Goal: Information Seeking & Learning: Learn about a topic

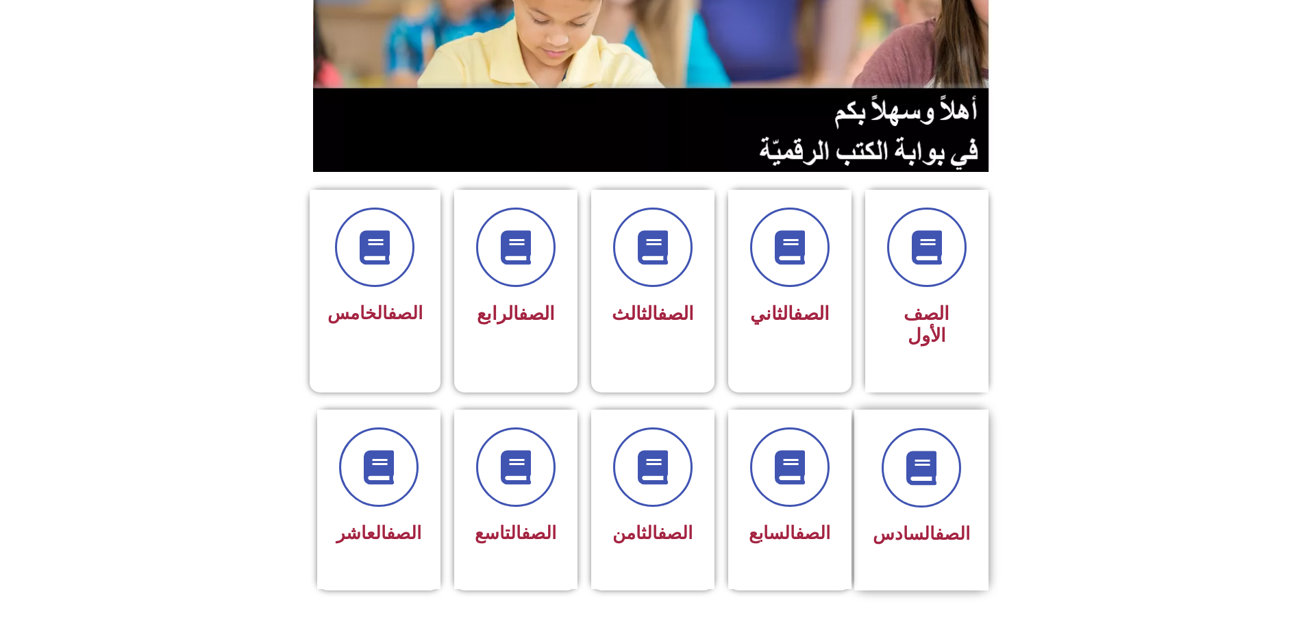
scroll to position [205, 0]
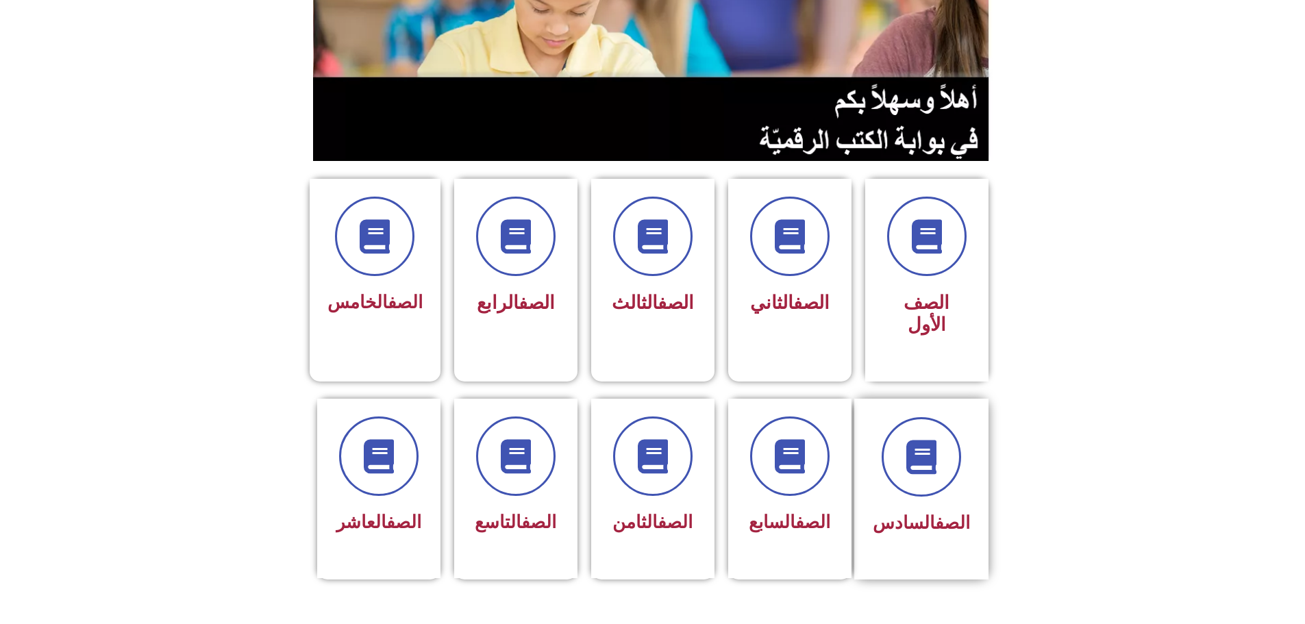
click at [967, 438] on div at bounding box center [921, 456] width 97 height 79
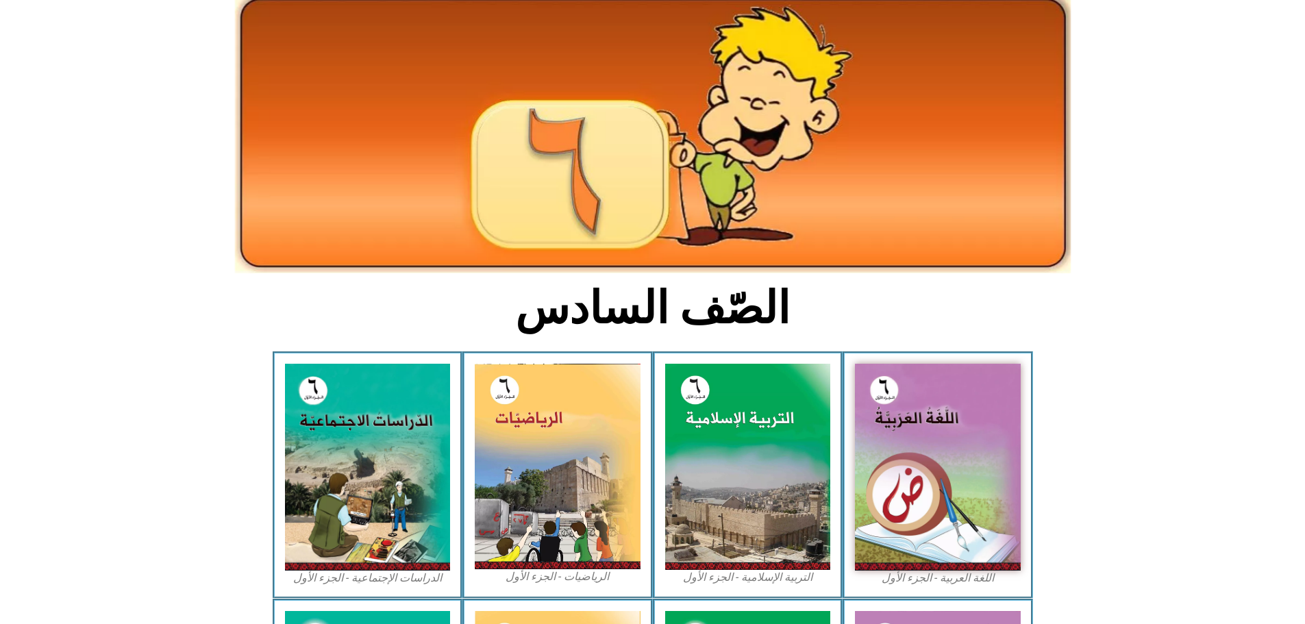
scroll to position [137, 0]
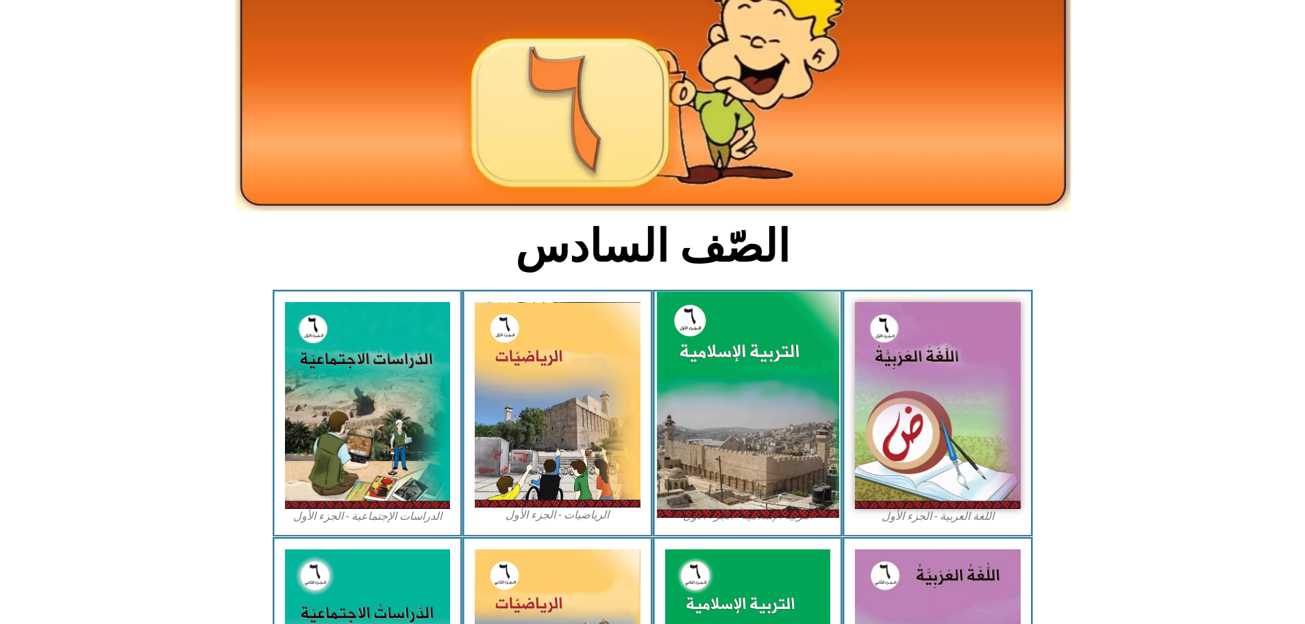
click at [818, 400] on img at bounding box center [747, 405] width 182 height 227
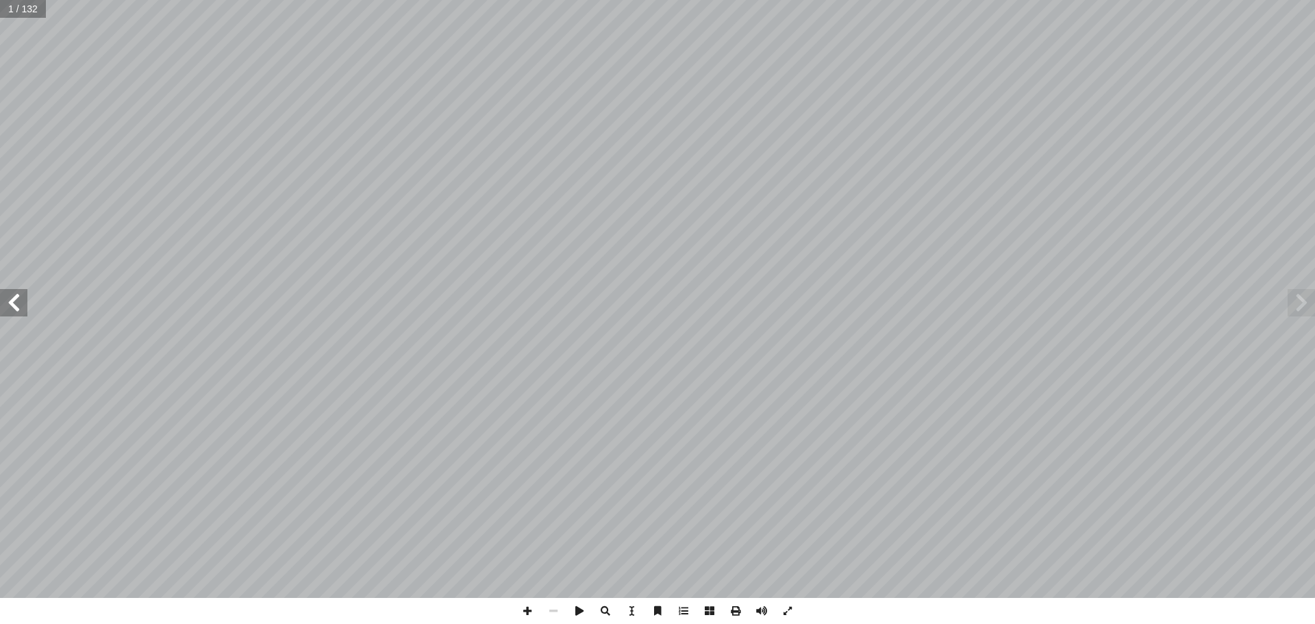
click at [18, 303] on span at bounding box center [13, 302] width 27 height 27
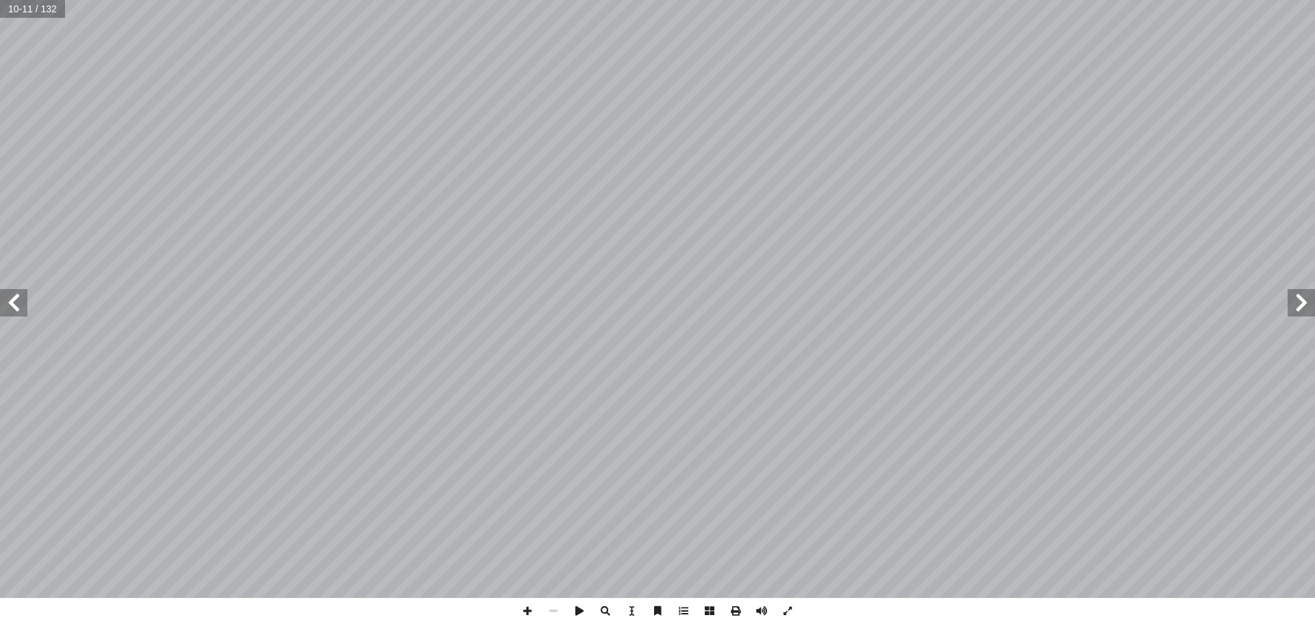
click at [18, 303] on span at bounding box center [13, 302] width 27 height 27
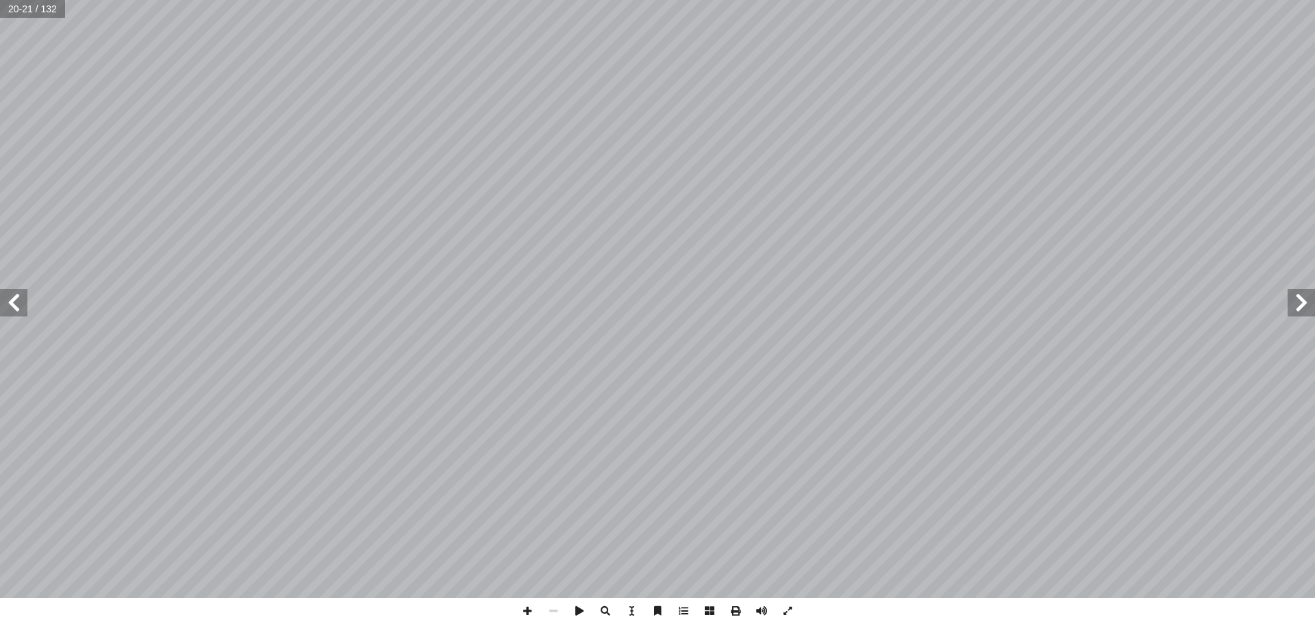
click at [18, 303] on span at bounding box center [13, 302] width 27 height 27
click at [732, 612] on span at bounding box center [736, 611] width 26 height 26
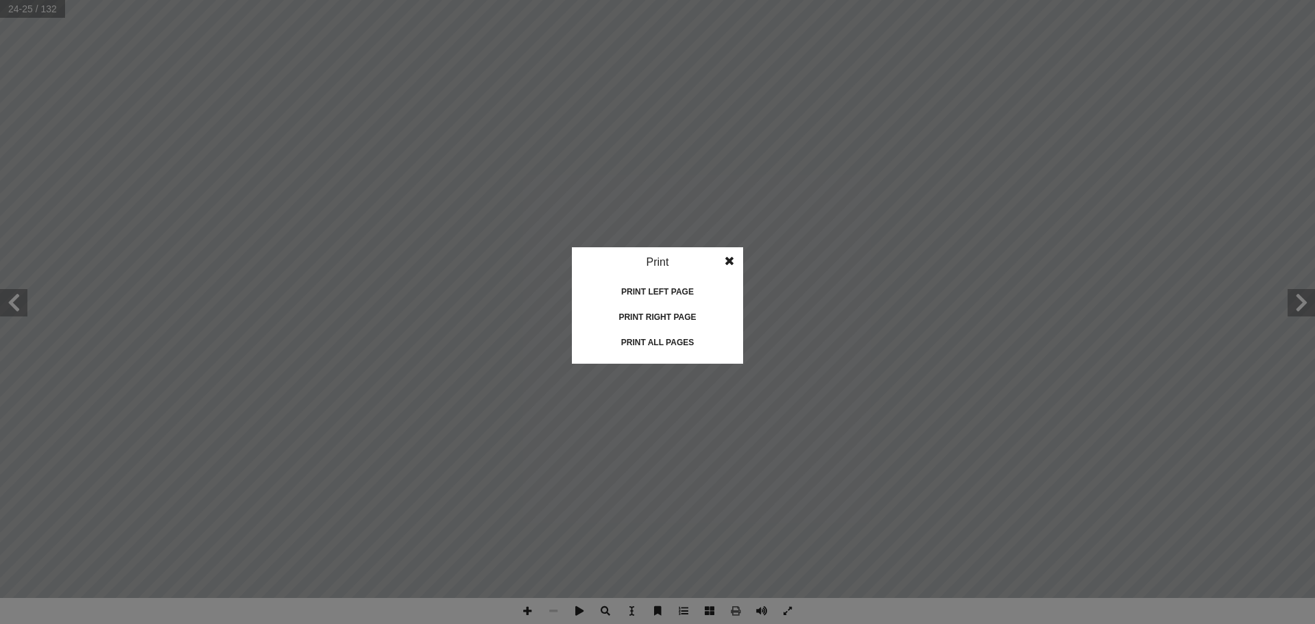
click at [661, 298] on div "Print left page" at bounding box center [657, 292] width 137 height 22
click at [685, 291] on div "Print left page" at bounding box center [657, 292] width 137 height 22
click at [639, 319] on div "Print right page" at bounding box center [657, 317] width 137 height 22
click at [586, 371] on idv "Print Print current page Print left page Print right page Print all pages" at bounding box center [657, 312] width 1315 height 624
click at [731, 264] on span at bounding box center [729, 260] width 25 height 27
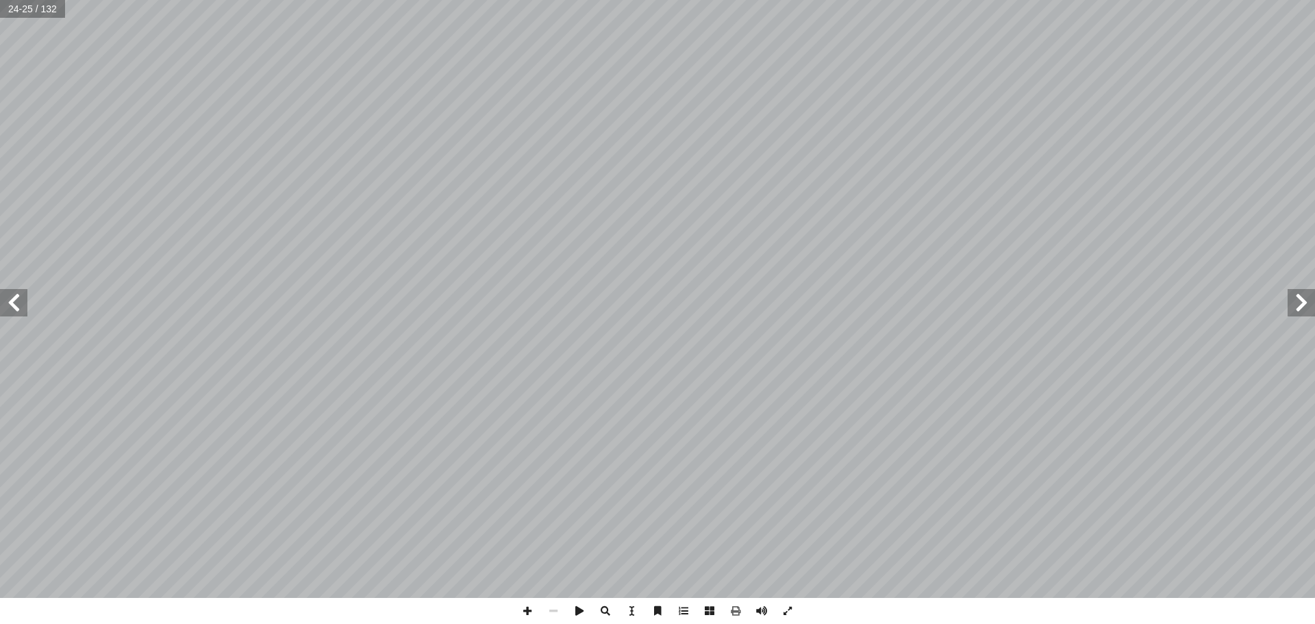
click at [23, 310] on span at bounding box center [13, 302] width 27 height 27
drag, startPoint x: 22, startPoint y: 306, endPoint x: 736, endPoint y: 611, distance: 776.1
click at [736, 611] on span at bounding box center [736, 611] width 26 height 26
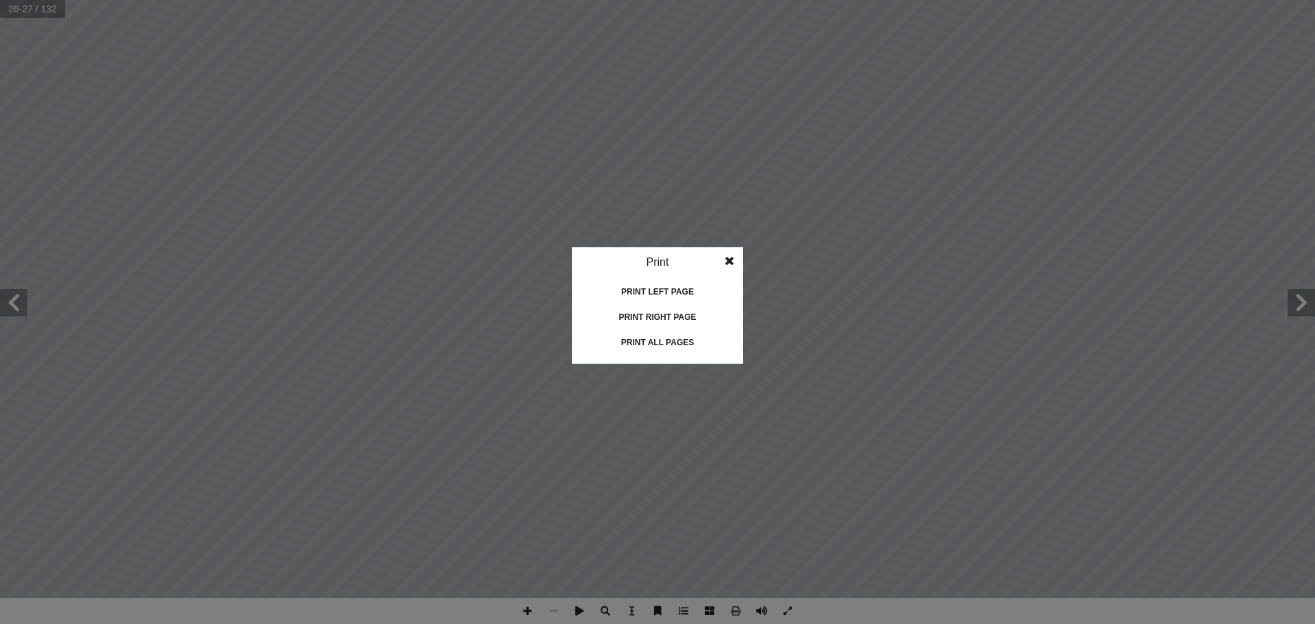
click at [678, 293] on div "Print left page" at bounding box center [657, 292] width 137 height 22
click at [690, 318] on div "Print right page" at bounding box center [657, 317] width 137 height 22
click at [450, 337] on idv "Print Print current page Print left page Print right page Print all pages" at bounding box center [657, 312] width 1315 height 624
click at [735, 259] on span at bounding box center [729, 260] width 25 height 27
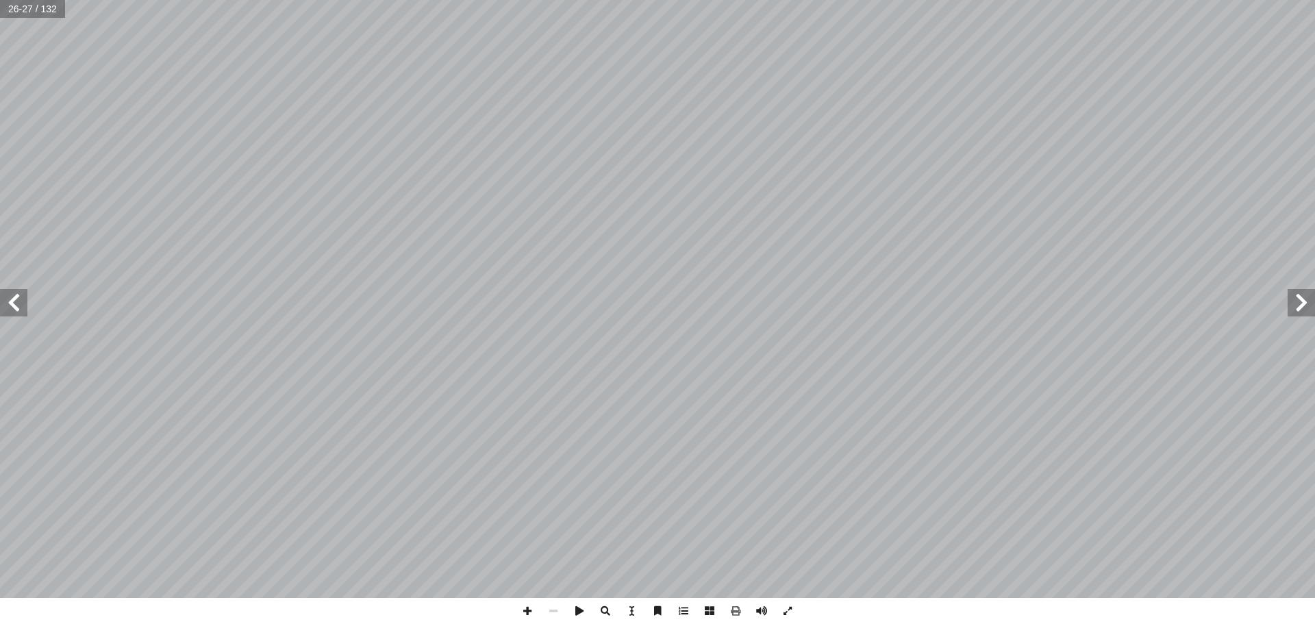
click at [10, 301] on span at bounding box center [13, 302] width 27 height 27
drag, startPoint x: 23, startPoint y: 300, endPoint x: 15, endPoint y: 295, distance: 9.9
click at [15, 295] on span at bounding box center [13, 302] width 27 height 27
click at [736, 612] on span at bounding box center [736, 611] width 26 height 26
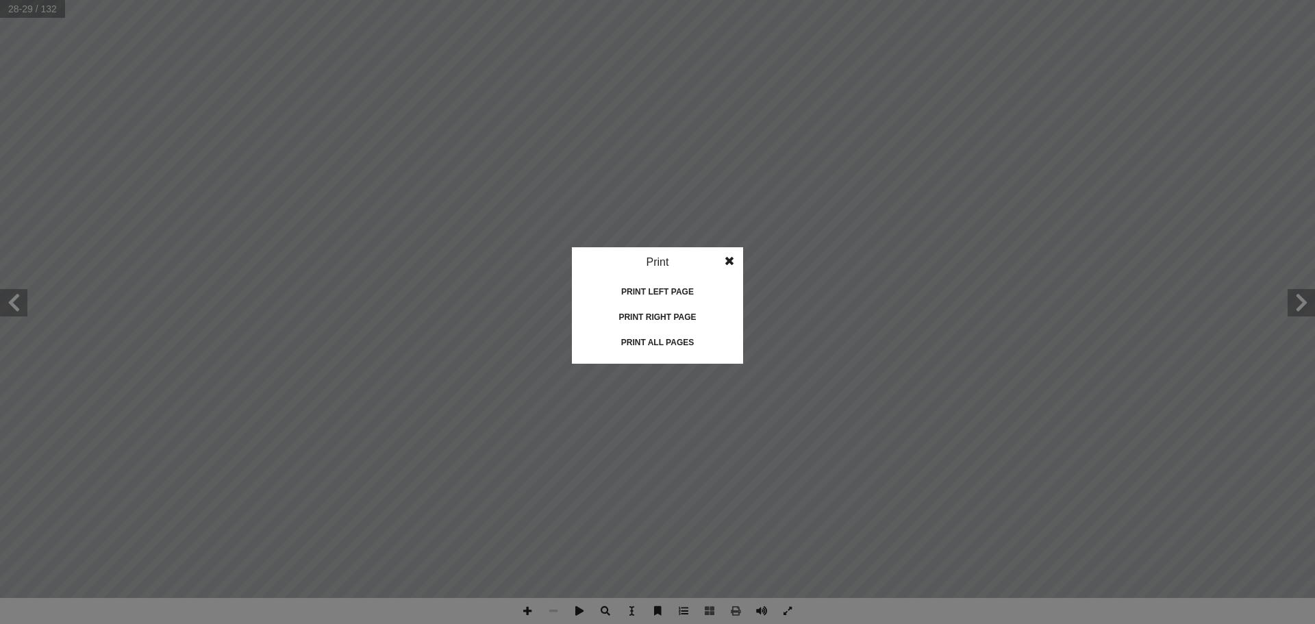
click at [682, 297] on div "Print left page" at bounding box center [657, 292] width 137 height 22
click at [671, 317] on div "Print right page" at bounding box center [657, 317] width 137 height 22
click at [18, 299] on idv "Print Print current page Print left page Print right page Print all pages" at bounding box center [657, 312] width 1315 height 624
click at [18, 301] on idv "Print Print current page Print left page Print right page Print all pages" at bounding box center [657, 312] width 1315 height 624
click at [732, 260] on span at bounding box center [729, 260] width 25 height 27
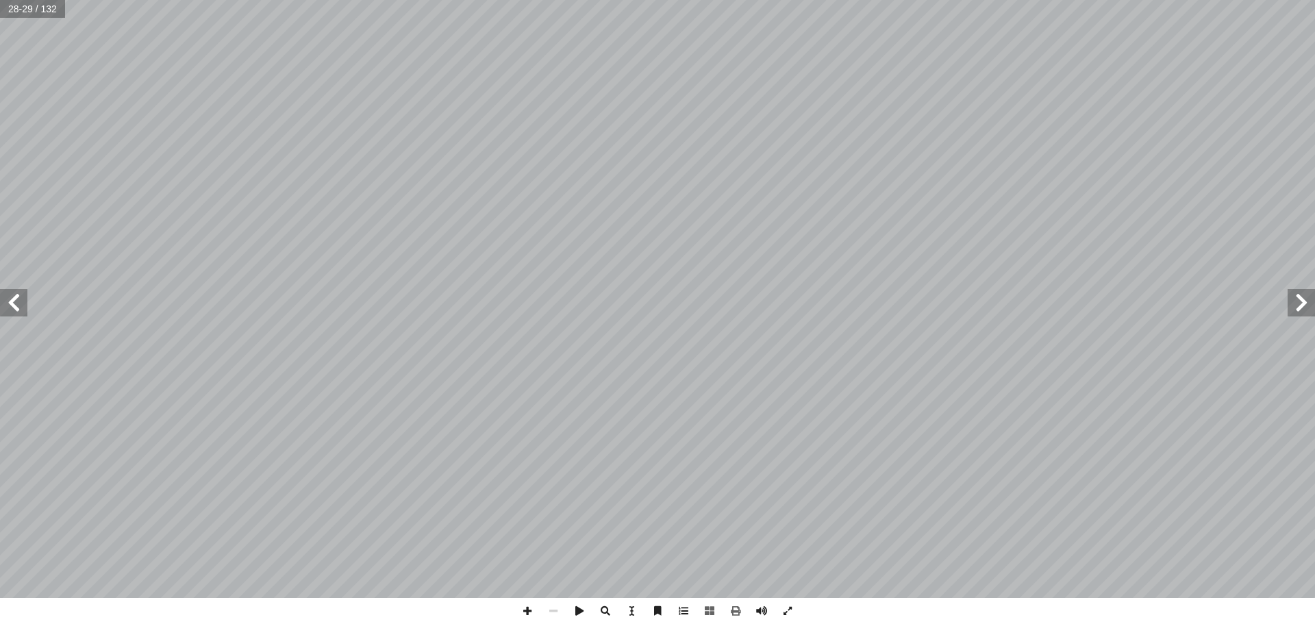
click at [12, 300] on span at bounding box center [13, 302] width 27 height 27
click at [1297, 303] on span at bounding box center [1301, 302] width 27 height 27
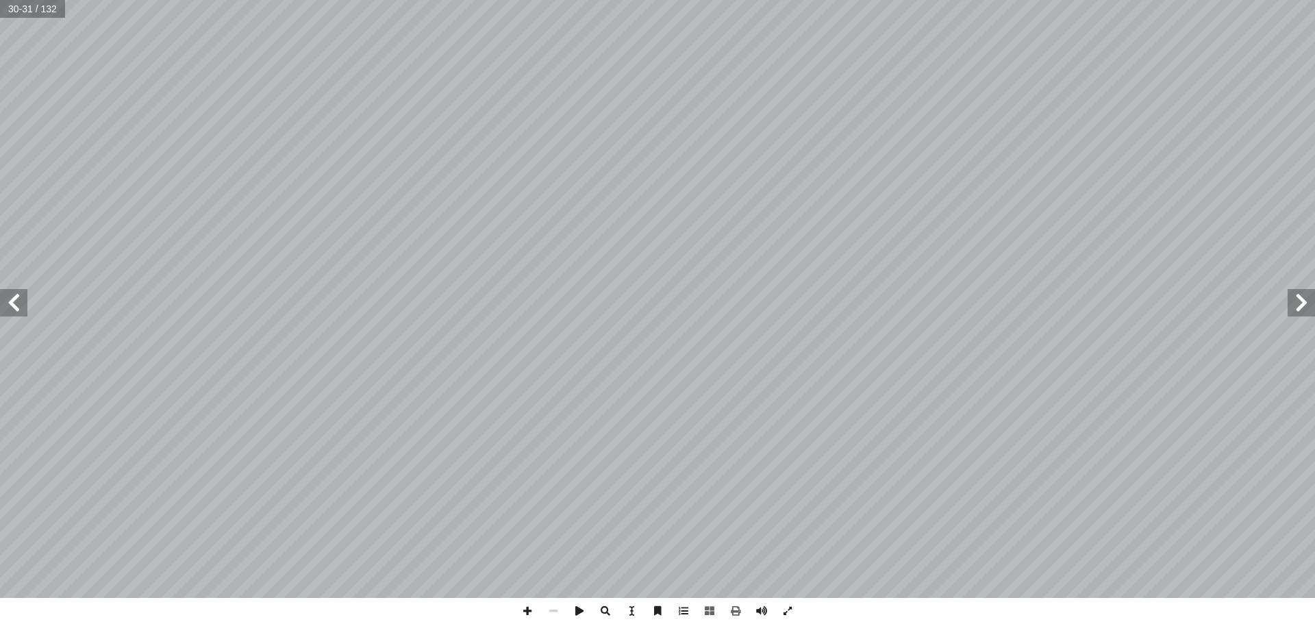
click at [1297, 303] on span at bounding box center [1301, 302] width 27 height 27
click at [739, 610] on span at bounding box center [736, 611] width 26 height 26
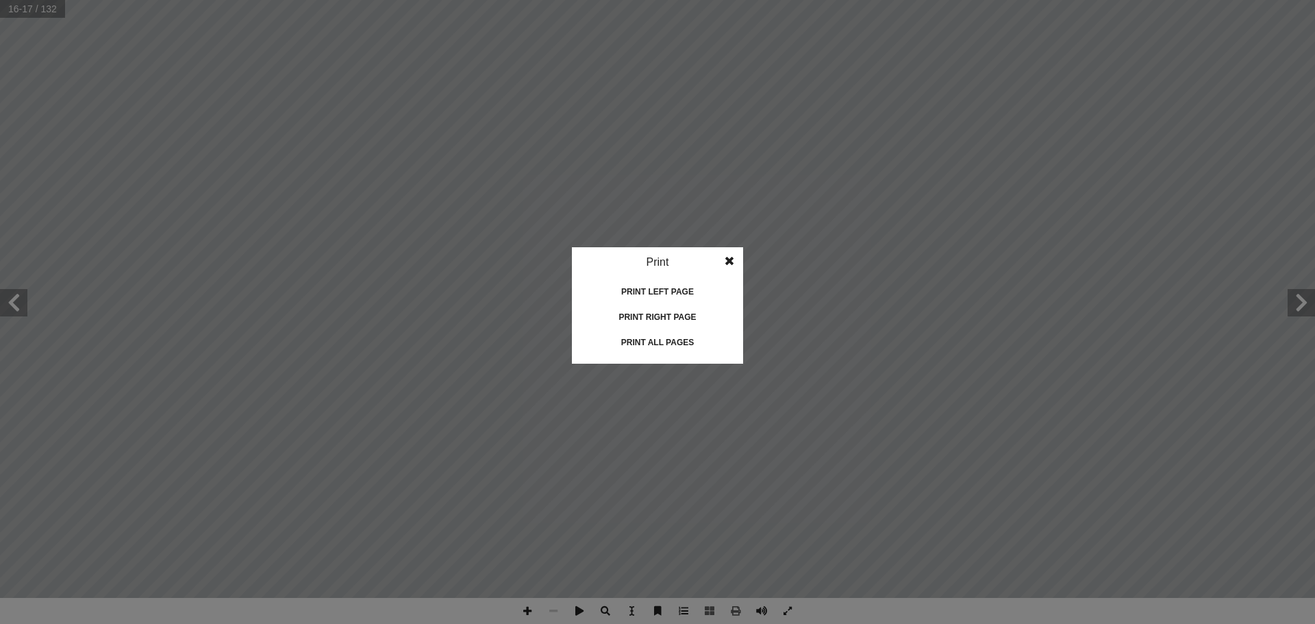
click at [658, 314] on div "Print right page" at bounding box center [657, 317] width 137 height 22
click at [730, 263] on span at bounding box center [729, 260] width 25 height 27
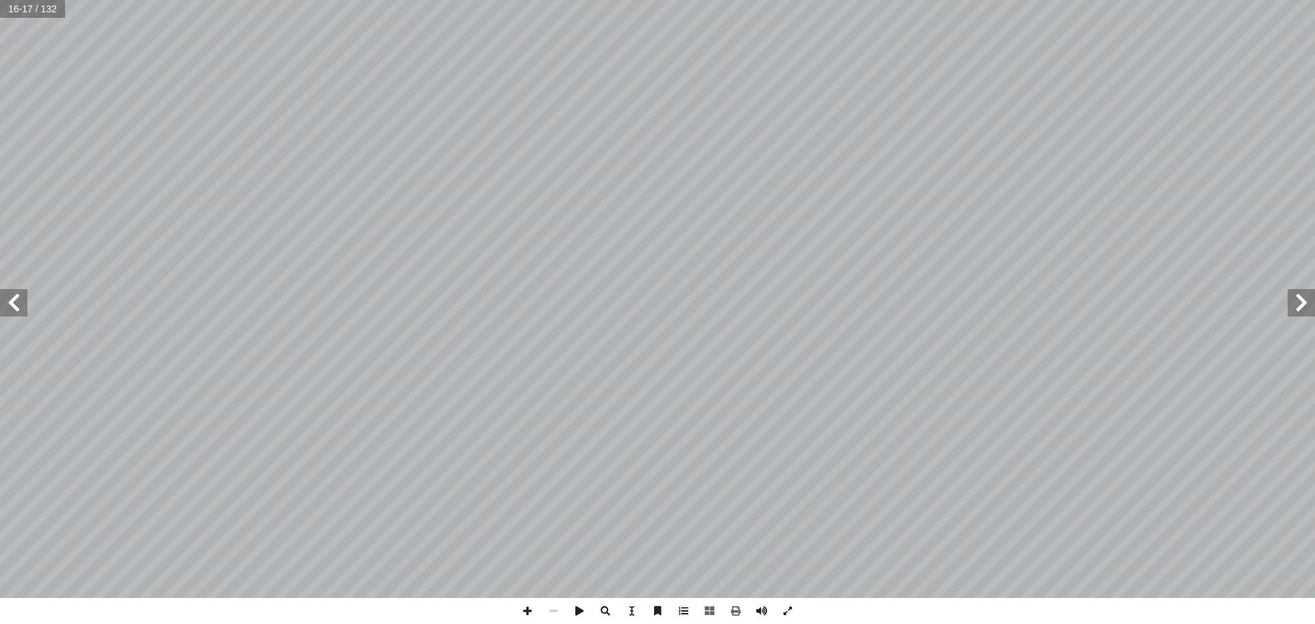
click at [18, 306] on span at bounding box center [13, 302] width 27 height 27
click at [735, 610] on span at bounding box center [736, 611] width 26 height 26
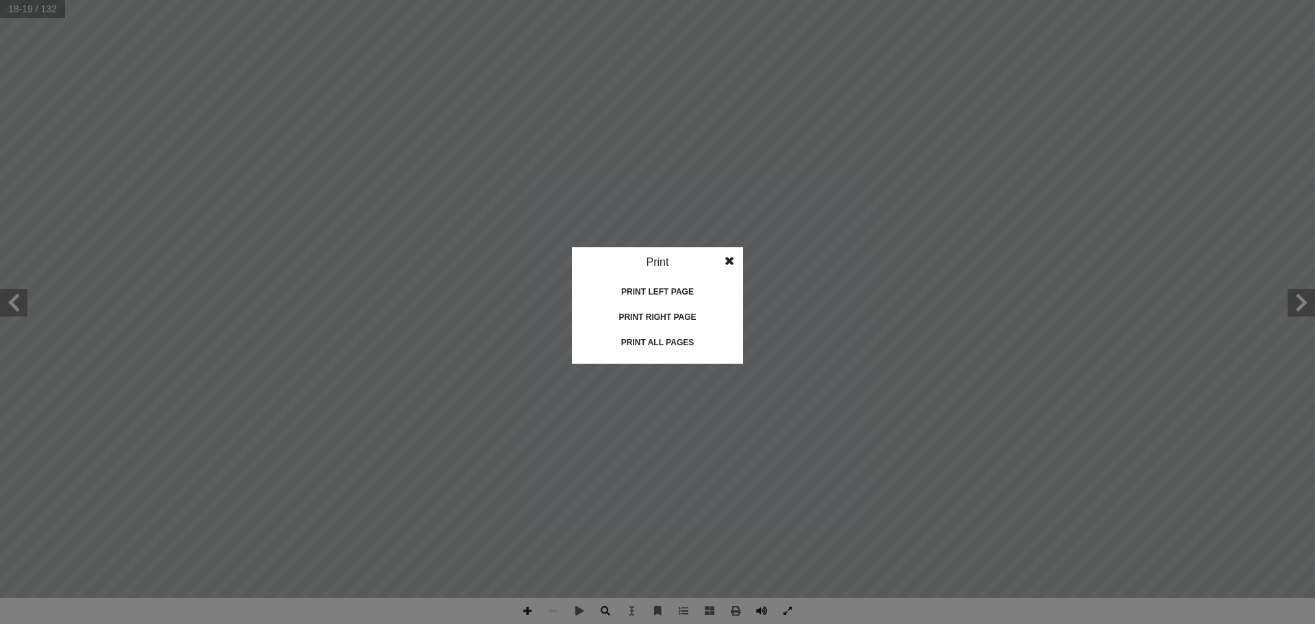
click at [683, 293] on div "Print left page" at bounding box center [657, 292] width 137 height 22
click at [676, 314] on div "Print right page" at bounding box center [657, 317] width 137 height 22
click at [734, 262] on span at bounding box center [729, 260] width 25 height 27
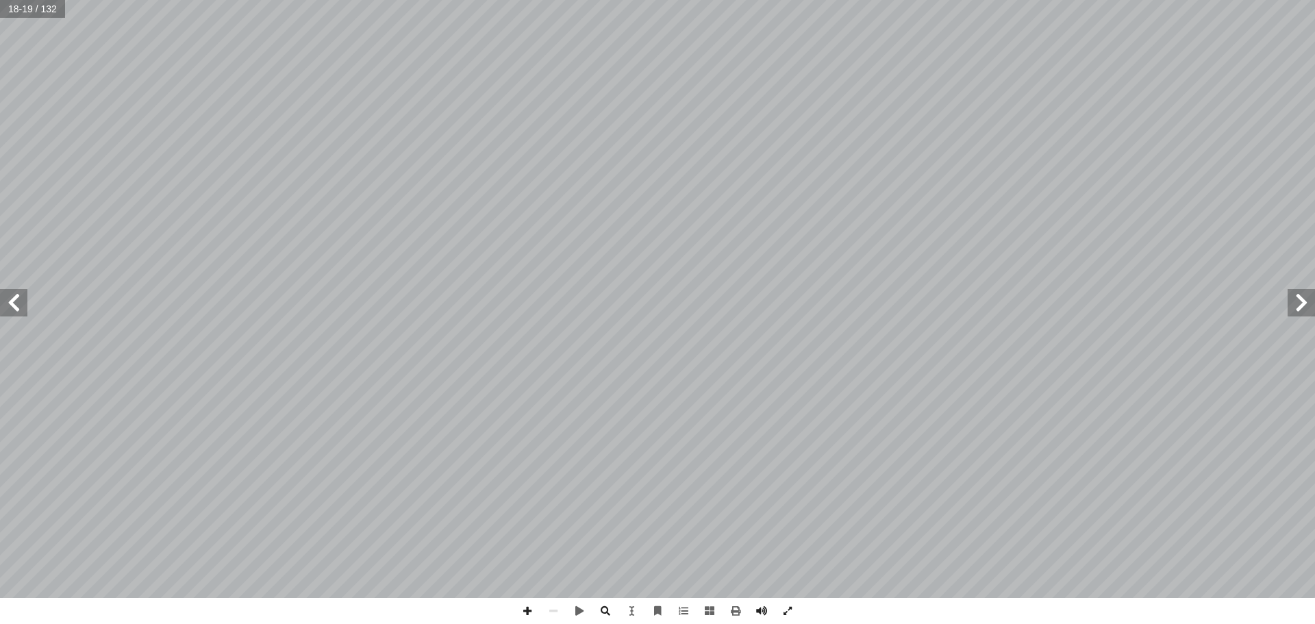
click at [15, 314] on span at bounding box center [13, 302] width 27 height 27
click at [734, 610] on span at bounding box center [736, 611] width 26 height 26
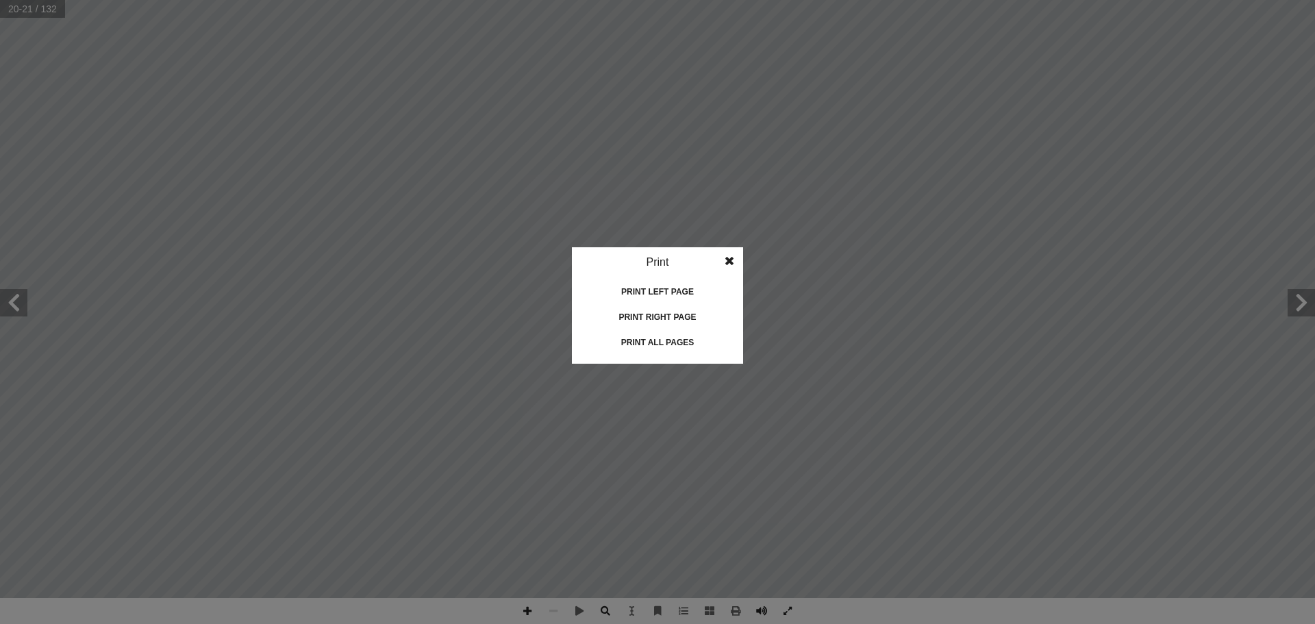
click at [663, 295] on div "Print left page" at bounding box center [657, 292] width 137 height 22
click at [656, 319] on div "Print right page" at bounding box center [657, 317] width 137 height 22
click at [732, 256] on span at bounding box center [729, 260] width 25 height 27
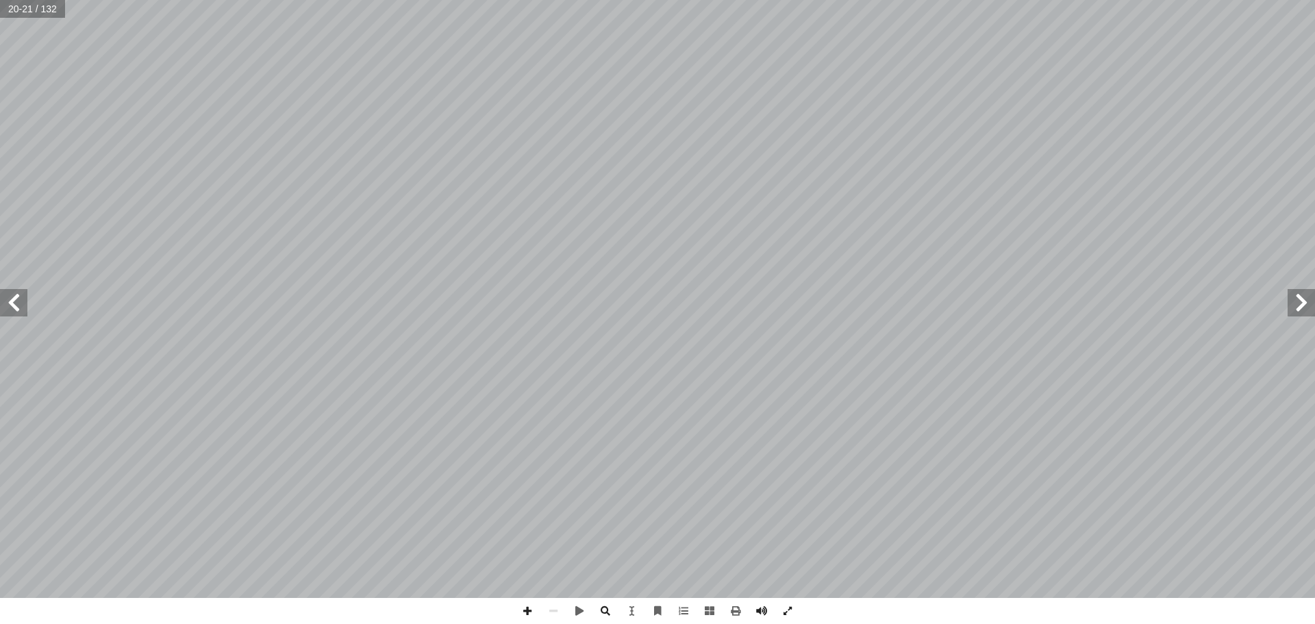
click at [14, 306] on span at bounding box center [13, 302] width 27 height 27
drag, startPoint x: 23, startPoint y: 304, endPoint x: 736, endPoint y: 612, distance: 776.6
click at [736, 612] on span at bounding box center [736, 611] width 26 height 26
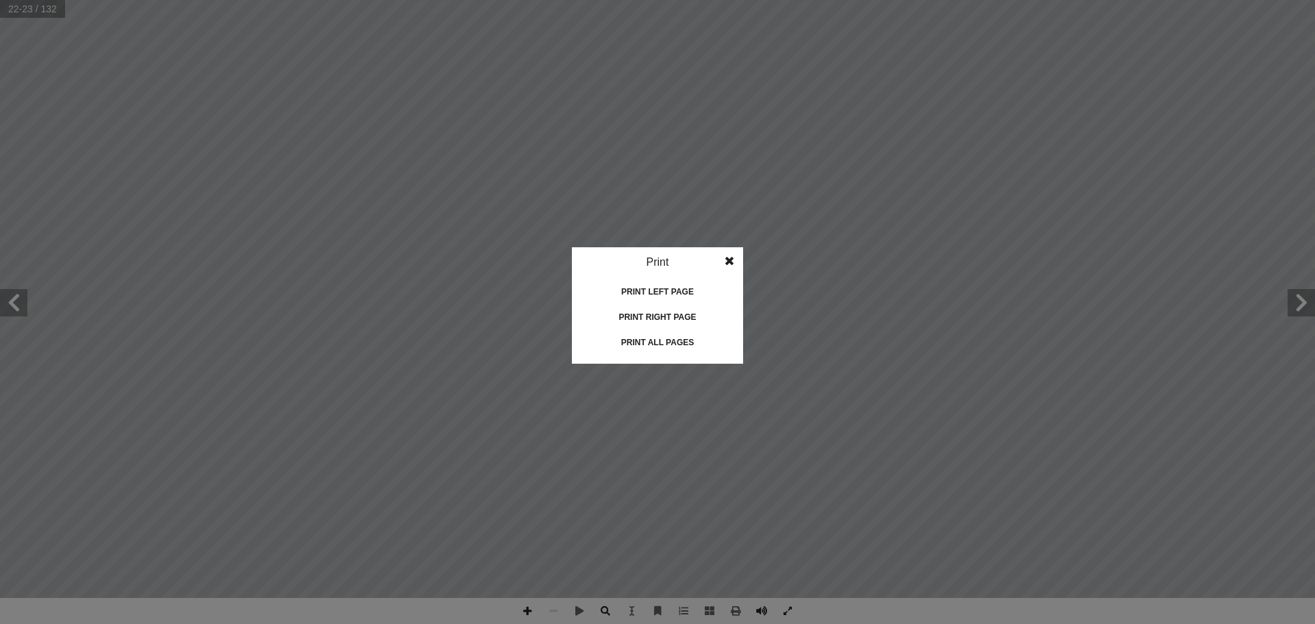
click at [686, 290] on div "Print left page" at bounding box center [657, 292] width 137 height 22
click at [732, 258] on span at bounding box center [729, 260] width 25 height 27
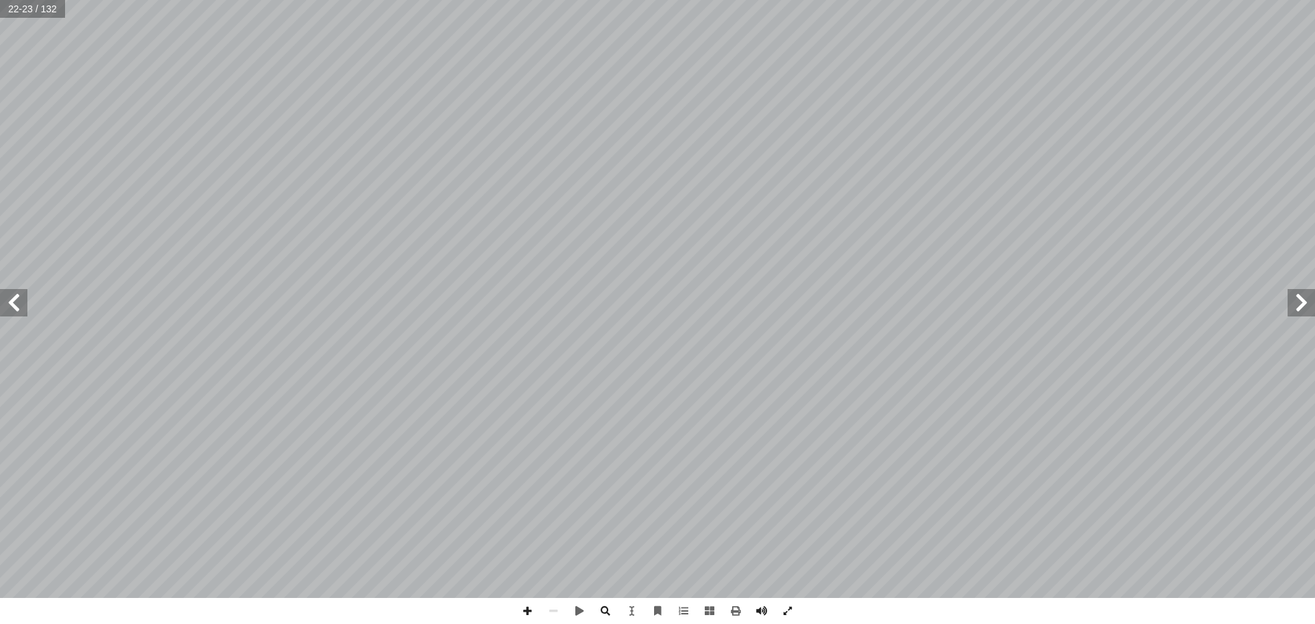
click at [1307, 300] on span at bounding box center [1301, 302] width 27 height 27
click at [1304, 299] on span at bounding box center [1301, 302] width 27 height 27
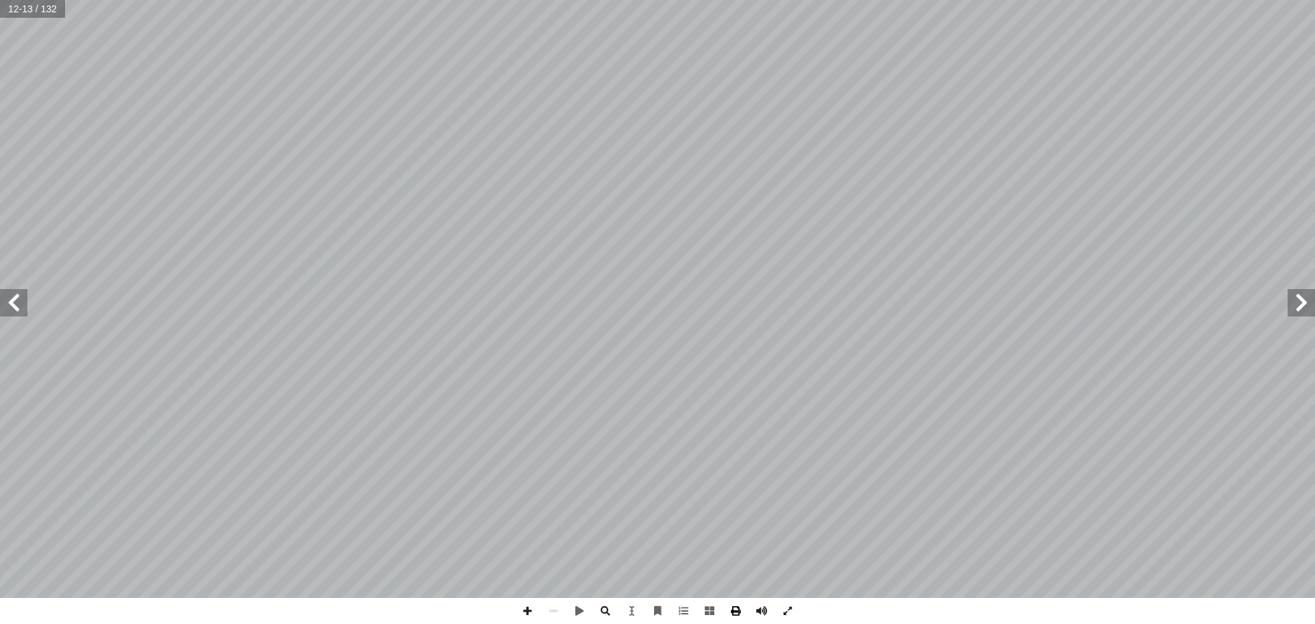
click at [733, 612] on span at bounding box center [736, 611] width 26 height 26
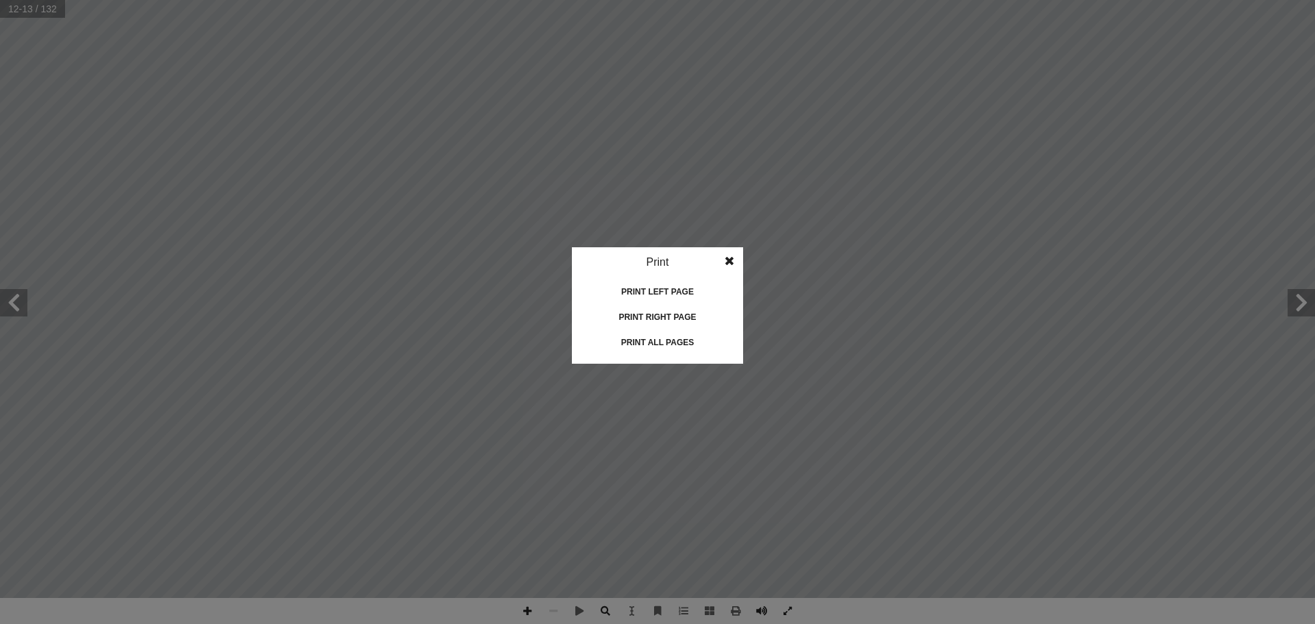
click at [665, 310] on div "Print right page" at bounding box center [657, 317] width 137 height 22
click at [16, 308] on idv "Print Print current page Print left page Print right page Print all pages" at bounding box center [657, 312] width 1315 height 624
click at [730, 258] on span at bounding box center [729, 260] width 25 height 27
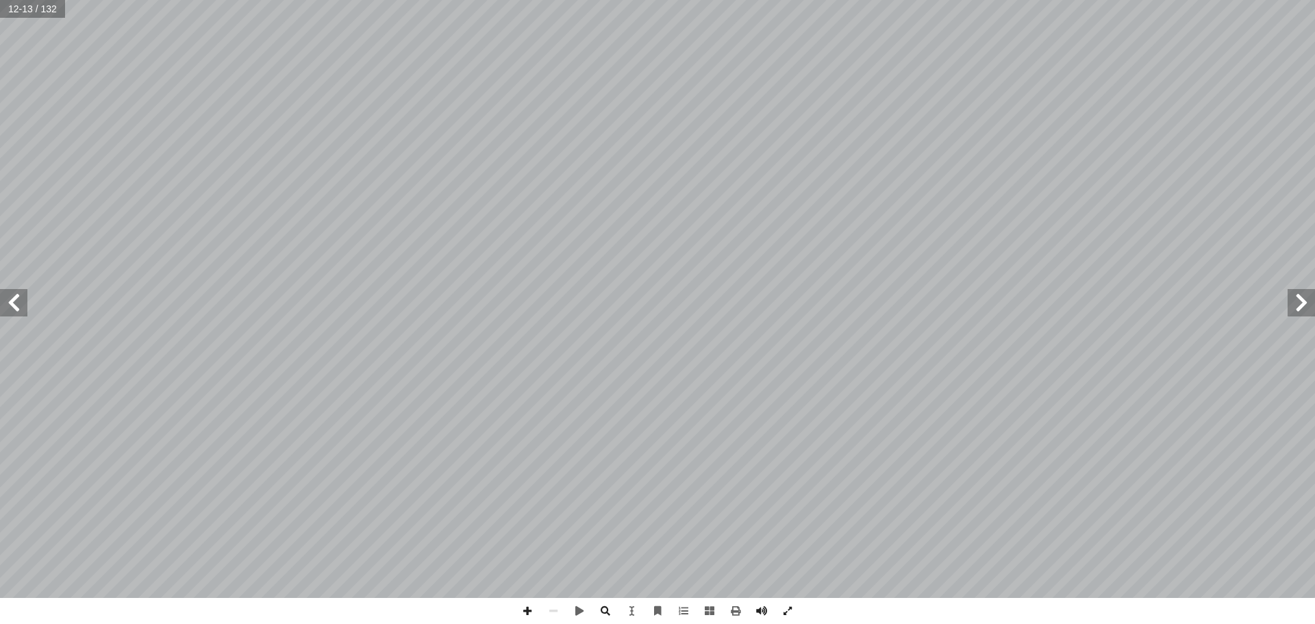
click at [17, 309] on span at bounding box center [13, 302] width 27 height 27
click at [738, 612] on span at bounding box center [736, 611] width 26 height 26
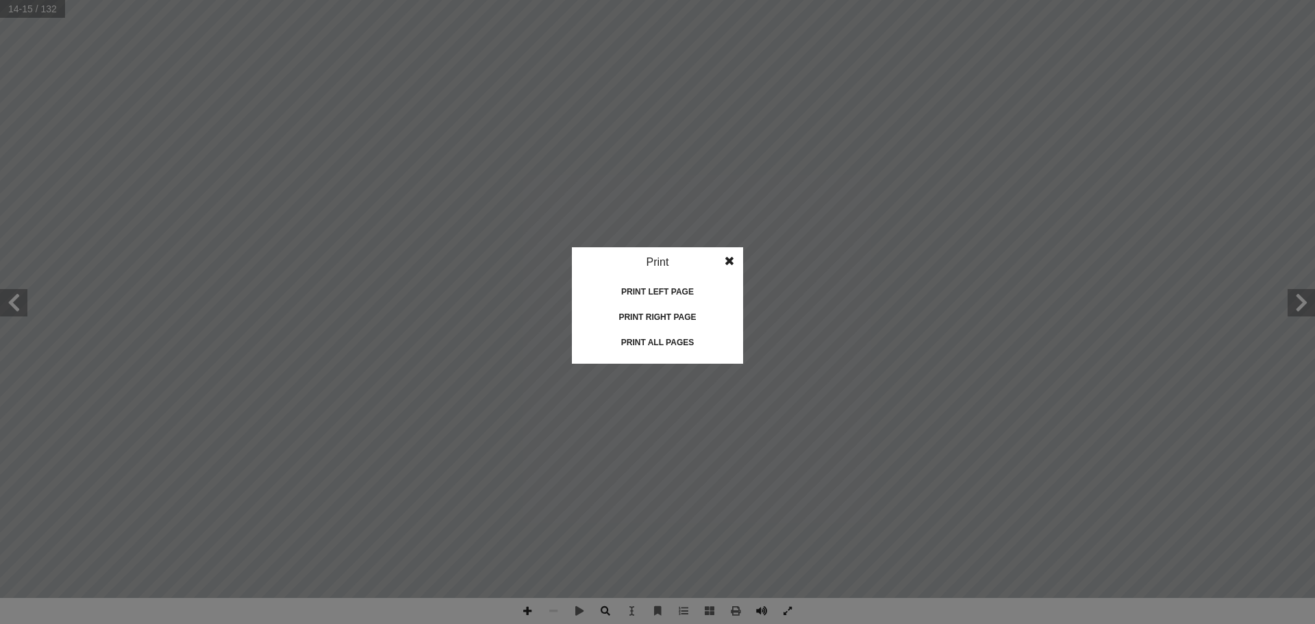
click at [640, 297] on div "Print left page" at bounding box center [657, 292] width 137 height 22
click at [674, 322] on div "Print right page" at bounding box center [657, 317] width 137 height 22
click at [728, 266] on span at bounding box center [729, 260] width 25 height 27
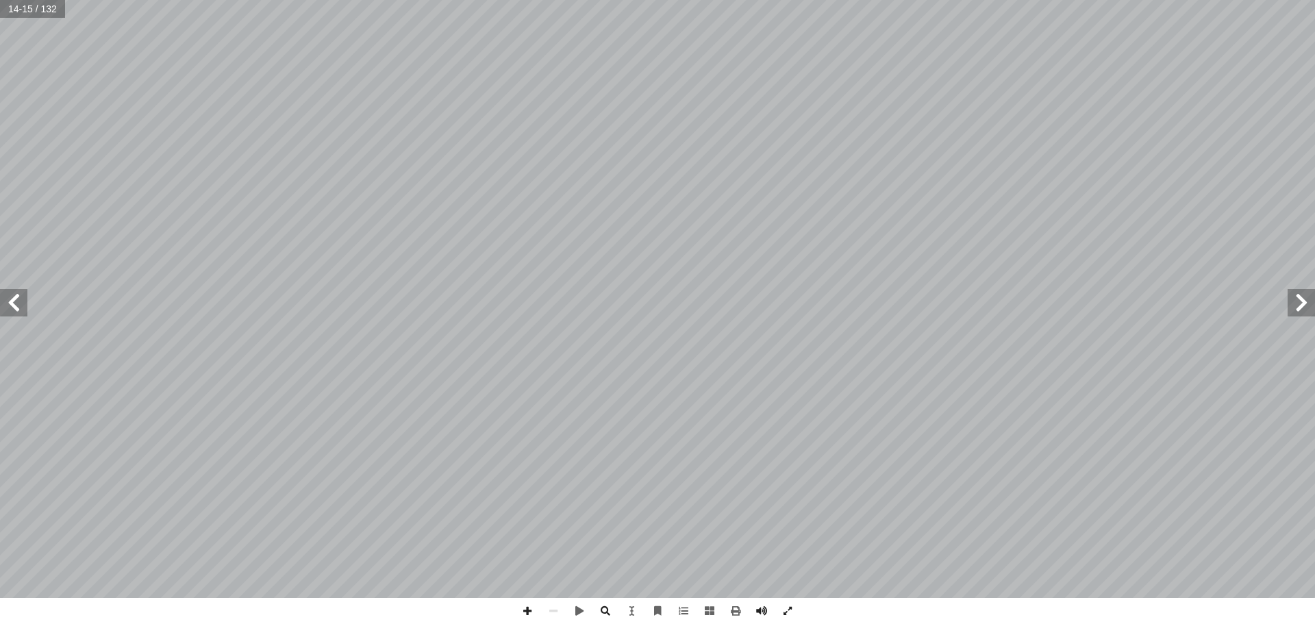
click at [15, 310] on span at bounding box center [13, 302] width 27 height 27
click at [184, 90] on html "الصفحة الرئيسية الصف الأول الصف الثاني الصف الثالث الصف الرابع الصف الخامس الصف…" at bounding box center [657, 45] width 1315 height 90
